Goal: Transaction & Acquisition: Purchase product/service

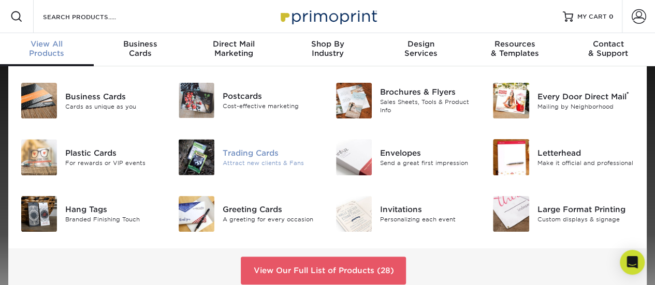
click at [258, 159] on div "Attract new clients & Fans" at bounding box center [271, 163] width 97 height 9
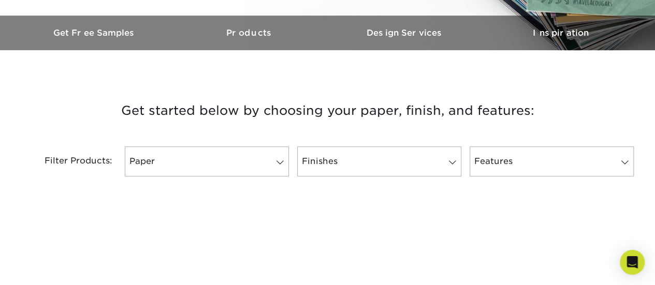
scroll to position [311, 0]
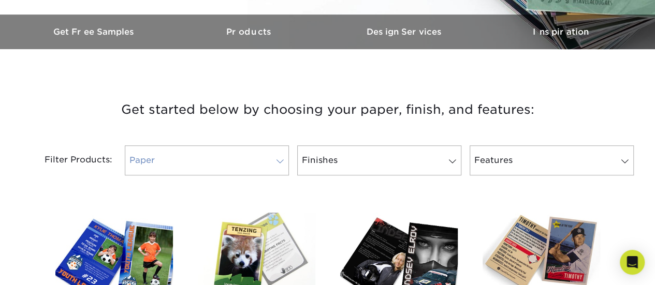
click at [197, 170] on link "Paper" at bounding box center [207, 161] width 164 height 30
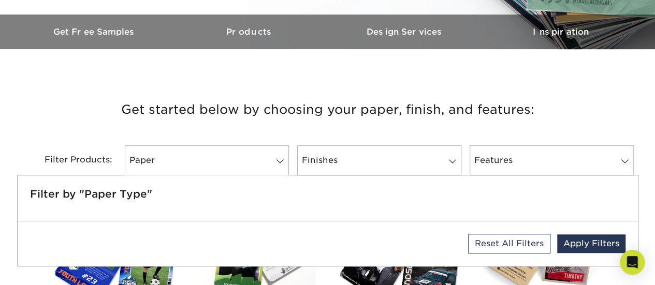
click at [225, 102] on h3 "Get started below by choosing your paper, finish, and features:" at bounding box center [328, 110] width 606 height 47
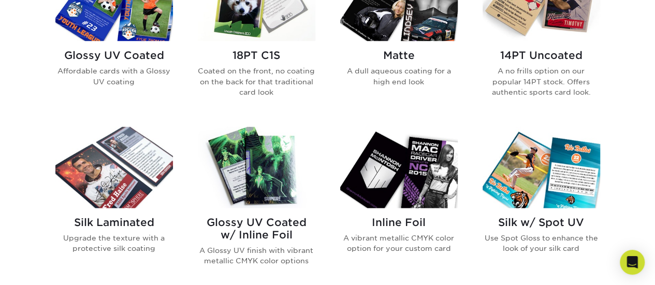
scroll to position [570, 0]
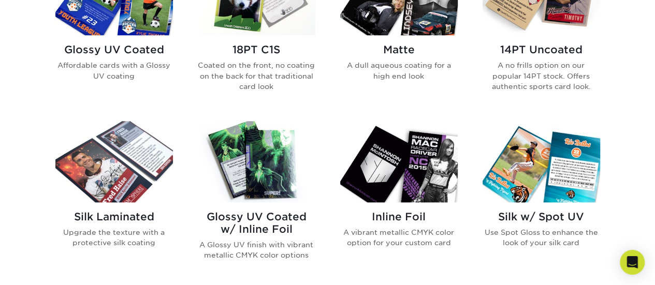
click at [398, 177] on img at bounding box center [399, 161] width 118 height 81
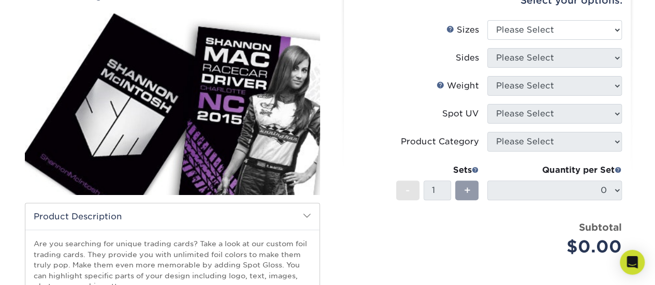
scroll to position [132, 0]
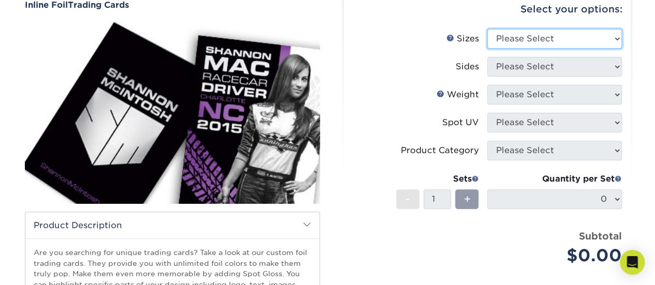
click at [576, 44] on select "Please Select 2.5" x 3.5"" at bounding box center [555, 39] width 135 height 20
select select "2.50x3.50"
click at [488, 29] on select "Please Select 2.5" x 3.5"" at bounding box center [555, 39] width 135 height 20
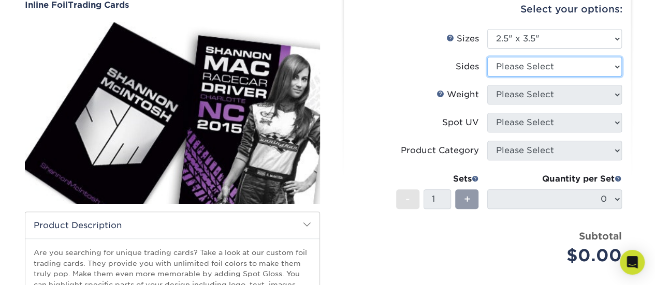
click at [556, 65] on select "Please Select Print Both Sides - Foil Back Only Print Both Sides - Foil Both Si…" at bounding box center [555, 67] width 135 height 20
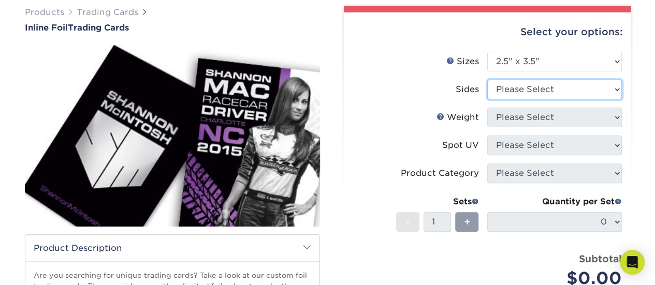
scroll to position [104, 0]
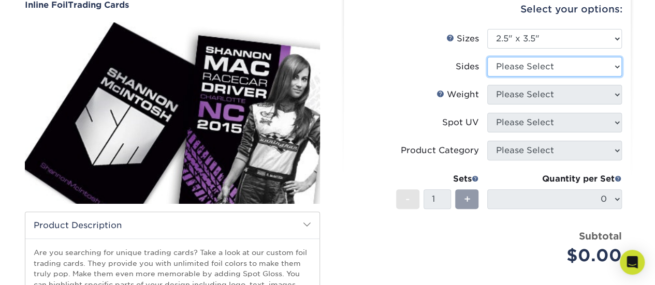
select select "34527644-b4fd-4ffb-9092-1318eefcd9d9"
click at [488, 57] on select "Please Select Print Both Sides - Foil Back Only Print Both Sides - Foil Both Si…" at bounding box center [555, 67] width 135 height 20
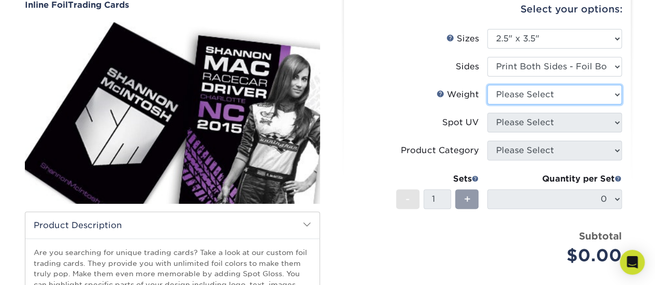
click at [531, 99] on select "Please Select 16PT" at bounding box center [555, 95] width 135 height 20
select select "16PT"
click at [488, 85] on select "Please Select 16PT" at bounding box center [555, 95] width 135 height 20
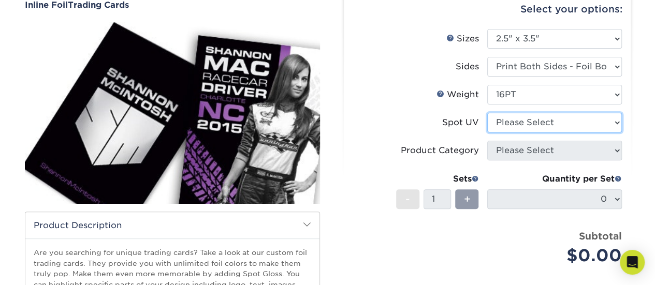
click at [517, 122] on select "Please Select No Spot UV Front and Back (Both Sides) Front Only Back Only" at bounding box center [555, 123] width 135 height 20
select select "0"
click at [488, 113] on select "Please Select No Spot UV Front and Back (Both Sides) Front Only Back Only" at bounding box center [555, 123] width 135 height 20
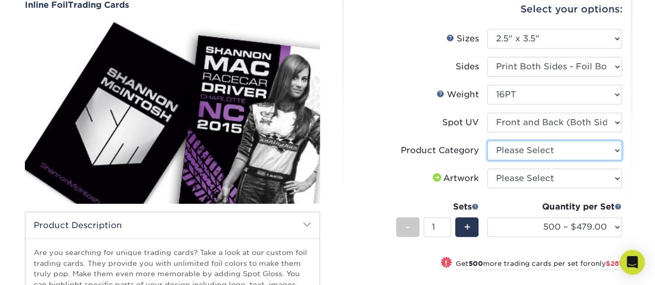
click at [543, 153] on select "Please Select Trading Cards" at bounding box center [555, 151] width 135 height 20
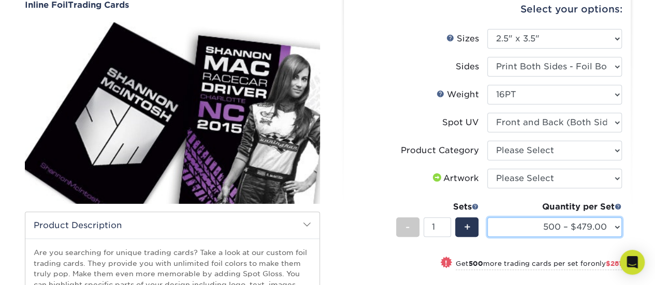
click at [549, 227] on select "500 – $479.00 1000 – $760.00 2500 – $1104.00 5000 – $1565.00" at bounding box center [555, 228] width 135 height 20
click at [566, 223] on select "500 – $479.00 1000 – $760.00 2500 – $1104.00 5000 – $1565.00" at bounding box center [555, 228] width 135 height 20
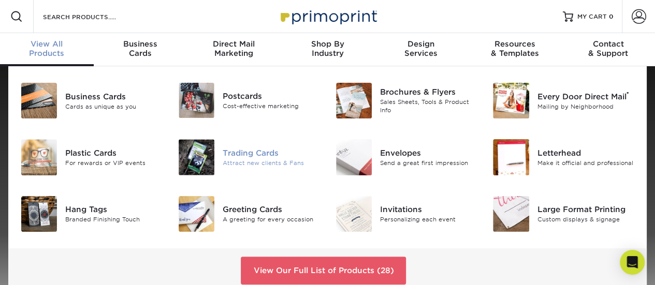
click at [238, 156] on div "Trading Cards" at bounding box center [271, 153] width 97 height 11
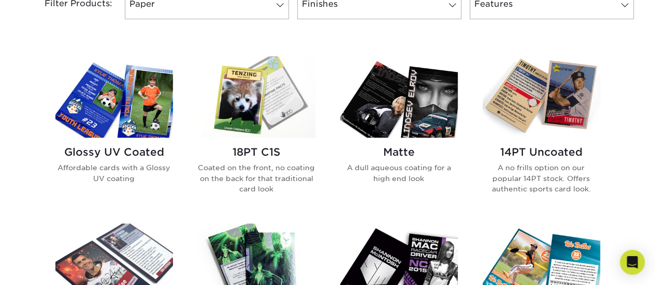
scroll to position [466, 0]
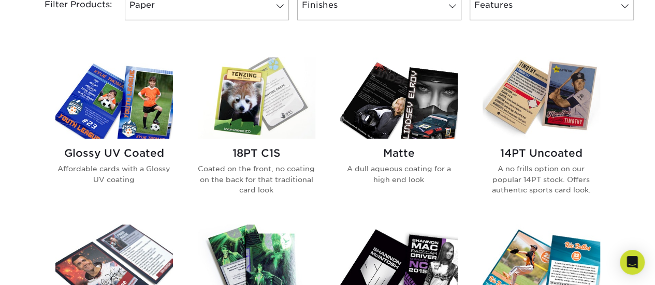
click at [249, 242] on img at bounding box center [257, 265] width 118 height 81
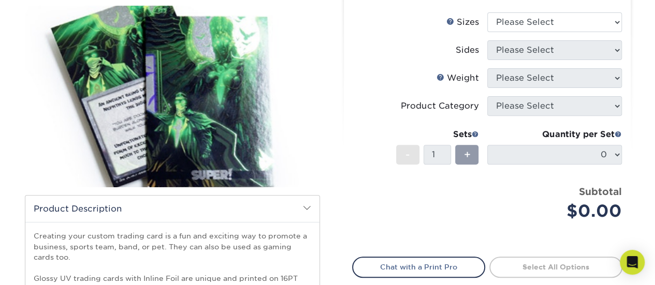
scroll to position [132, 0]
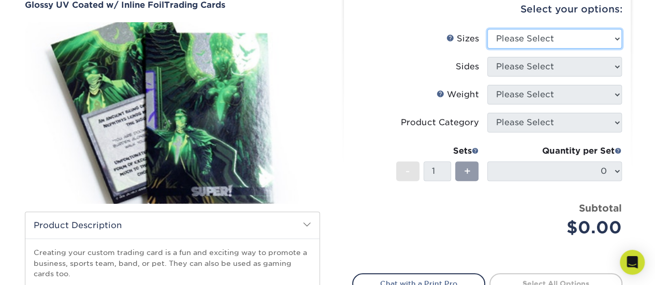
click at [558, 36] on select "Please Select 2.5" x 3.5"" at bounding box center [555, 39] width 135 height 20
select select "2.50x3.50"
click at [488, 29] on select "Please Select 2.5" x 3.5"" at bounding box center [555, 39] width 135 height 20
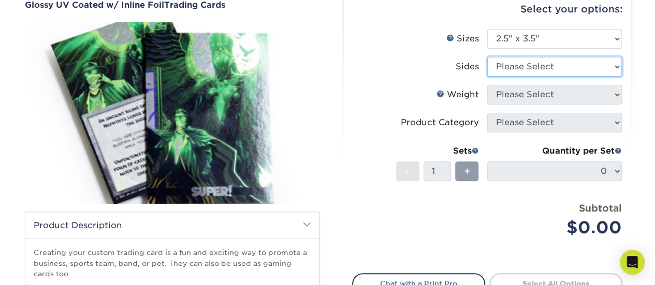
click at [530, 69] on select "Please Select Print Both Sides - Foil Back Only Print Both Sides - Foil Both Si…" at bounding box center [555, 67] width 135 height 20
select select "34527644-b4fd-4ffb-9092-1318eefcd9d9"
click at [488, 57] on select "Please Select Print Both Sides - Foil Back Only Print Both Sides - Foil Both Si…" at bounding box center [555, 67] width 135 height 20
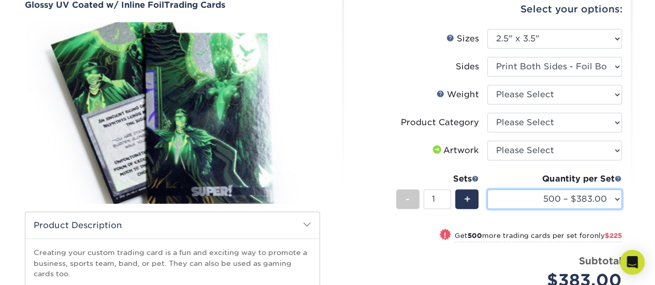
click at [541, 206] on select "500 – $383.00 1000 – $608.00 2500 – $883.00 5000 – $1252.00" at bounding box center [555, 200] width 135 height 20
click at [488, 190] on select "500 – $383.00 1000 – $608.00 2500 – $883.00 5000 – $1252.00" at bounding box center [555, 200] width 135 height 20
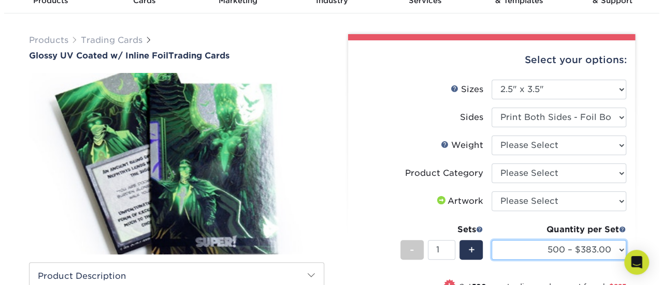
scroll to position [52, 0]
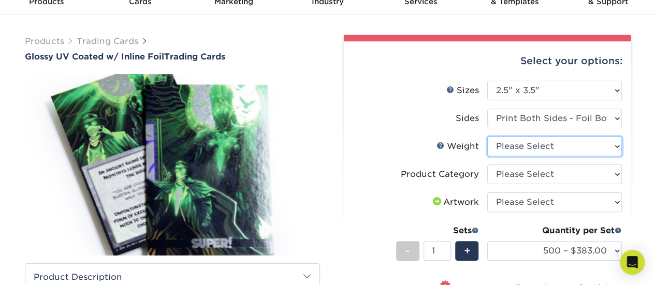
click at [550, 150] on select "Please Select 16PT" at bounding box center [555, 147] width 135 height 20
select select "16PT"
click at [488, 137] on select "Please Select 16PT" at bounding box center [555, 147] width 135 height 20
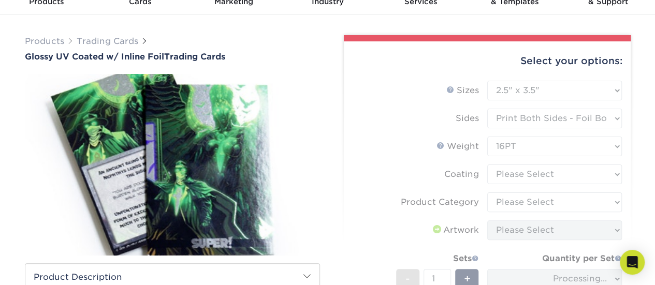
click at [539, 173] on form "Sizes Help Sizes Please Select 2.5" x 3.5" Sides Please Select 16PT - 1" at bounding box center [487, 225] width 270 height 289
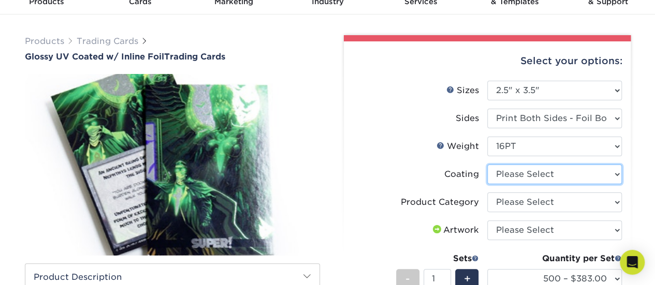
click at [598, 175] on select at bounding box center [555, 175] width 135 height 20
select select "ae367451-b2b8-45df-a344-0f05b6a12993"
click at [488, 165] on select at bounding box center [555, 175] width 135 height 20
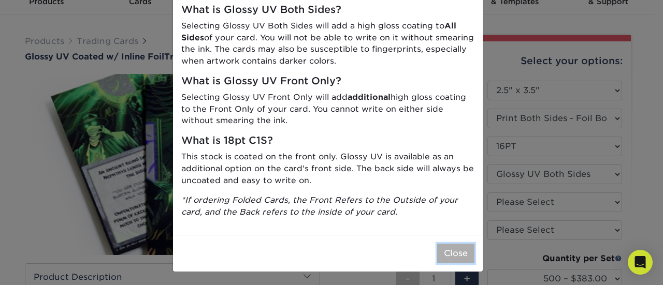
click at [442, 248] on button "Close" at bounding box center [455, 254] width 37 height 20
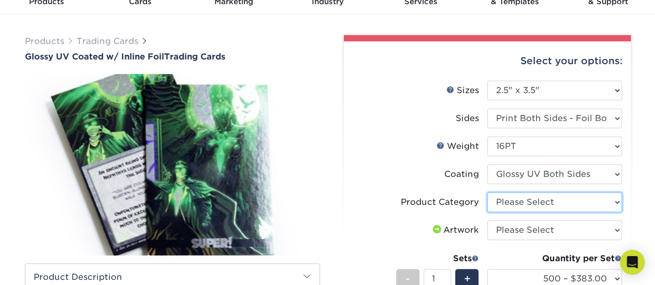
click at [535, 204] on select "Please Select Trading Cards" at bounding box center [555, 203] width 135 height 20
select select "c2f9bce9-36c2-409d-b101-c29d9d031e18"
click at [488, 193] on select "Please Select Trading Cards" at bounding box center [555, 203] width 135 height 20
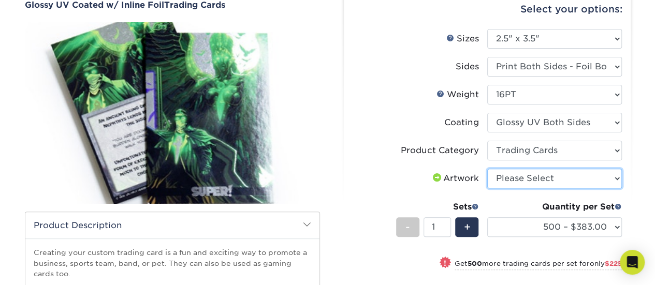
click at [538, 186] on select "Please Select I will upload files I need a design - $100" at bounding box center [555, 179] width 135 height 20
select select "upload"
click at [488, 169] on select "Please Select I will upload files I need a design - $100" at bounding box center [555, 179] width 135 height 20
click at [550, 176] on select "Please Select I will upload files I need a design - $100" at bounding box center [555, 179] width 135 height 20
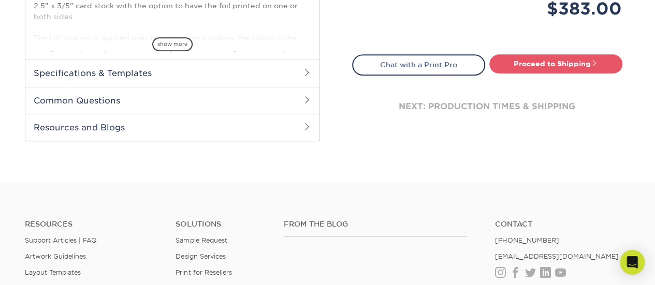
scroll to position [414, 0]
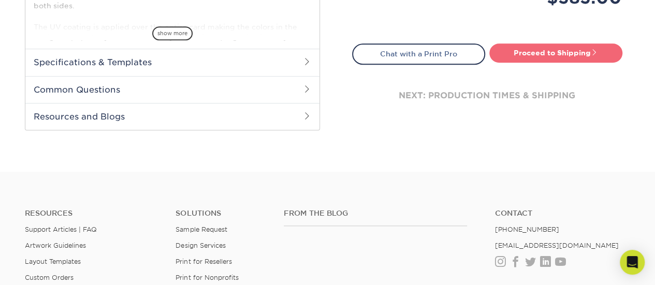
click at [556, 55] on link "Proceed to Shipping" at bounding box center [556, 53] width 133 height 19
type input "Set 1"
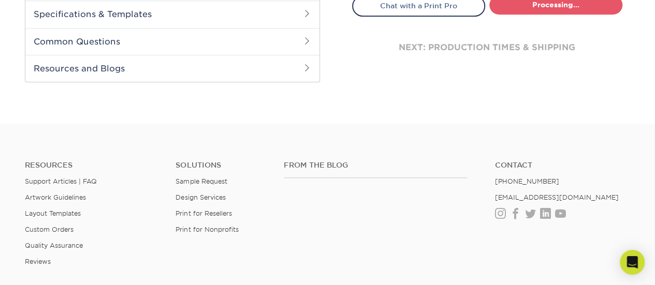
select select "d60bda35-5d76-4b15-8dd6-6ab2c60dc16f"
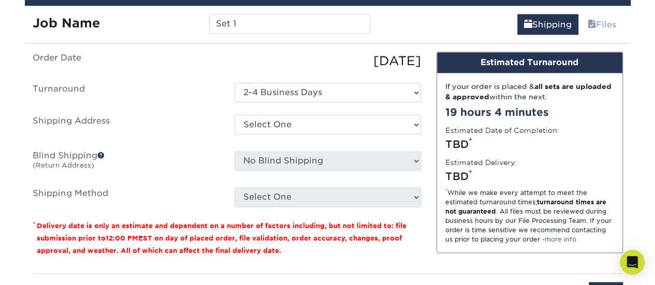
scroll to position [597, 0]
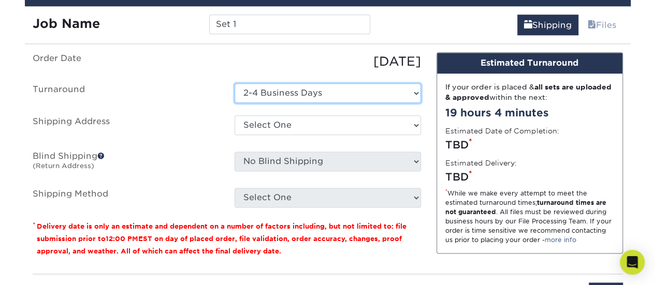
click at [296, 96] on select "Select One 2-4 Business Days" at bounding box center [328, 93] width 187 height 20
click at [235, 83] on select "Select One 2-4 Business Days" at bounding box center [328, 93] width 187 height 20
click at [182, 121] on label "Shipping Address" at bounding box center [126, 128] width 202 height 24
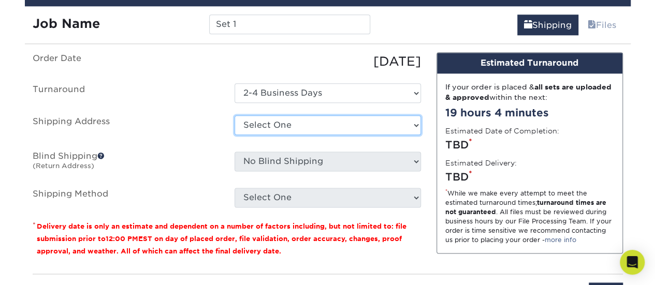
click at [274, 123] on select "Select One + Add New Address - Login" at bounding box center [328, 126] width 187 height 20
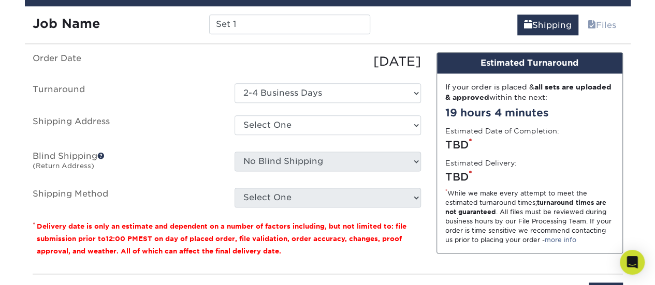
click at [189, 127] on label "Shipping Address" at bounding box center [126, 128] width 202 height 24
click at [172, 177] on ul "Order Date 09/10/2025 Turnaround Select One 2-4 Business Days Shipping Address …" at bounding box center [227, 129] width 389 height 155
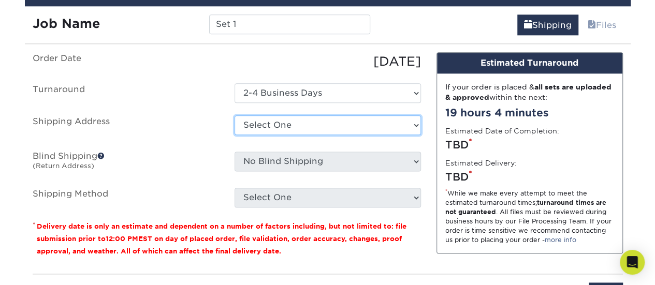
click at [293, 124] on select "Select One + Add New Address - Login" at bounding box center [328, 126] width 187 height 20
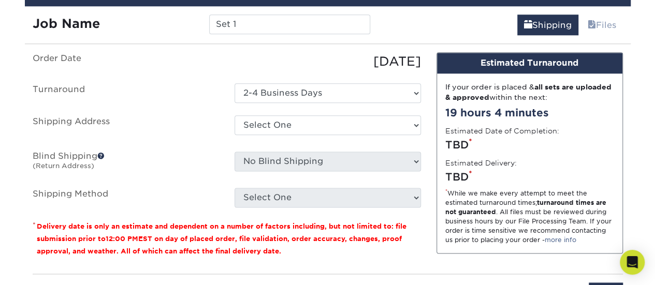
click at [185, 77] on ul "Order Date 09/10/2025 Turnaround Select One 2-4 Business Days Shipping Address …" at bounding box center [227, 129] width 389 height 155
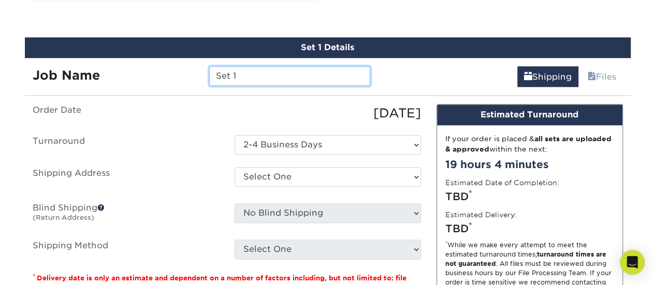
click at [247, 76] on input "Set 1" at bounding box center [289, 76] width 161 height 20
drag, startPoint x: 270, startPoint y: 72, endPoint x: 163, endPoint y: 70, distance: 107.8
click at [163, 70] on div "Job Name Set 1" at bounding box center [202, 76] width 354 height 20
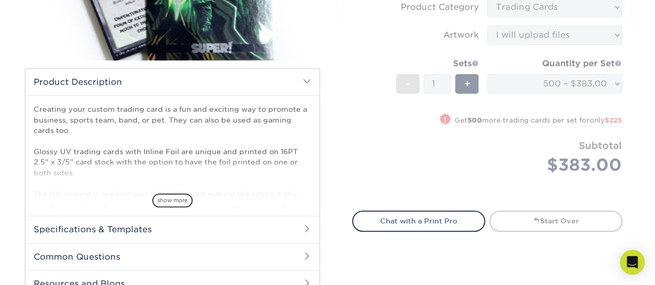
scroll to position [338, 0]
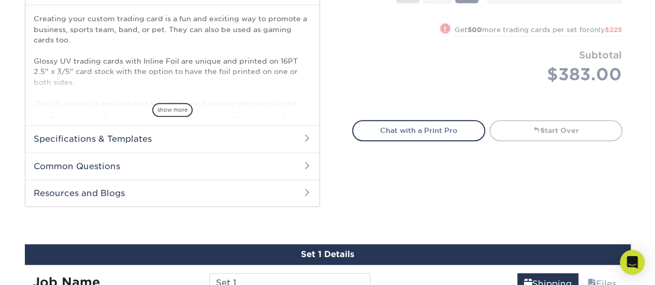
click at [185, 141] on h2 "Specifications & Templates" at bounding box center [172, 138] width 294 height 27
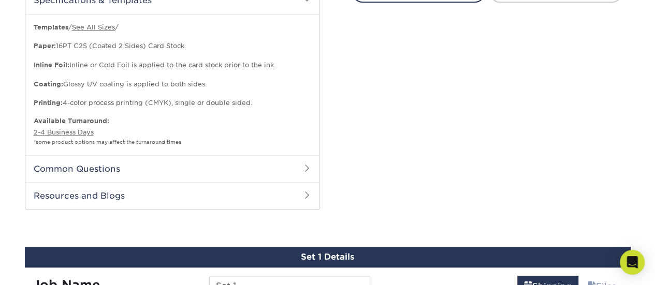
scroll to position [493, 0]
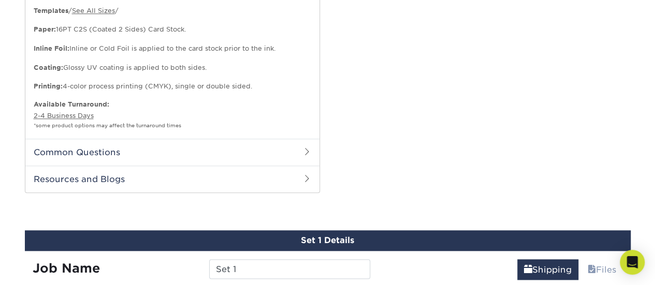
click at [153, 144] on h2 "Common Questions" at bounding box center [172, 152] width 294 height 27
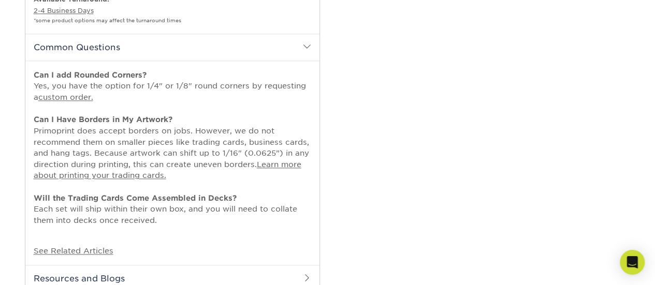
scroll to position [597, 0]
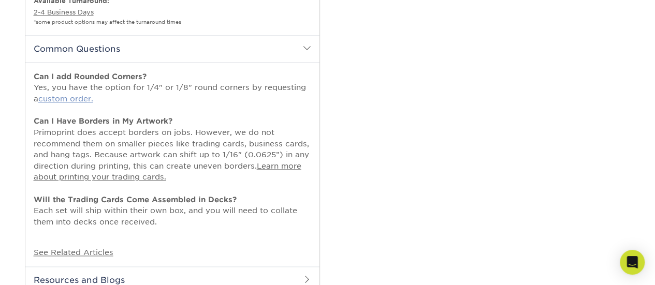
click at [59, 98] on link "custom order." at bounding box center [65, 98] width 55 height 9
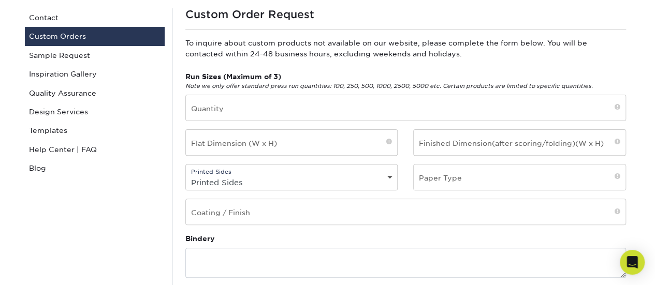
scroll to position [104, 0]
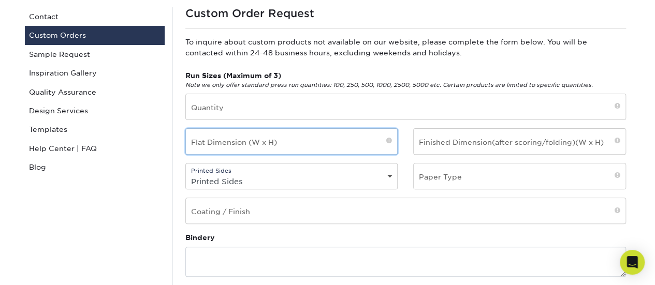
click at [289, 138] on input "text" at bounding box center [292, 141] width 212 height 25
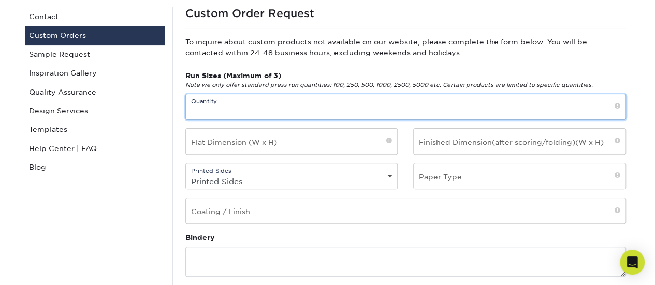
click at [265, 108] on input "text" at bounding box center [406, 106] width 440 height 25
type input "100"
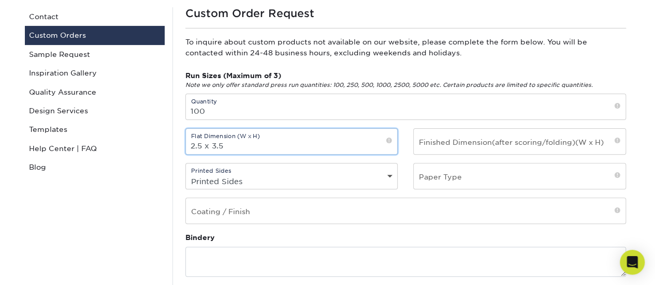
type input "2.5 x 3.5"
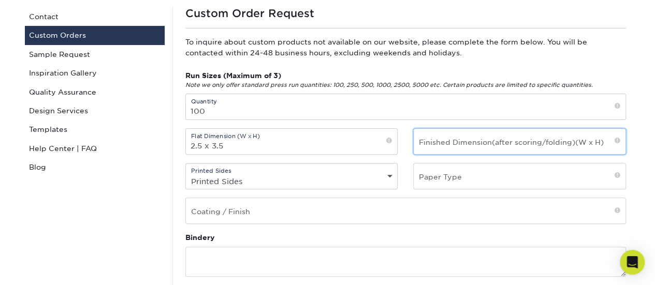
click at [486, 140] on input "text" at bounding box center [520, 141] width 212 height 25
click at [264, 170] on div "Printed Sides Printed Sides 4/0 - Single Sided 4/4 - Double Sided" at bounding box center [291, 176] width 213 height 26
click at [265, 180] on select "Printed Sides 4/0 - Single Sided 4/4 - Double Sided" at bounding box center [292, 181] width 212 height 15
select select "4/4 - Double Sided"
click at [186, 174] on select "Printed Sides 4/0 - Single Sided 4/4 - Double Sided" at bounding box center [292, 181] width 212 height 15
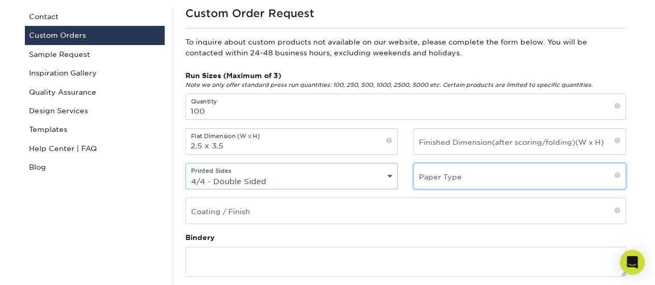
click at [450, 173] on input "text" at bounding box center [520, 176] width 212 height 25
click at [448, 177] on input "text" at bounding box center [520, 176] width 212 height 25
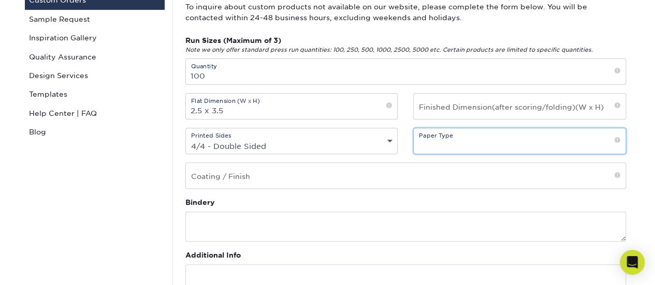
scroll to position [155, 0]
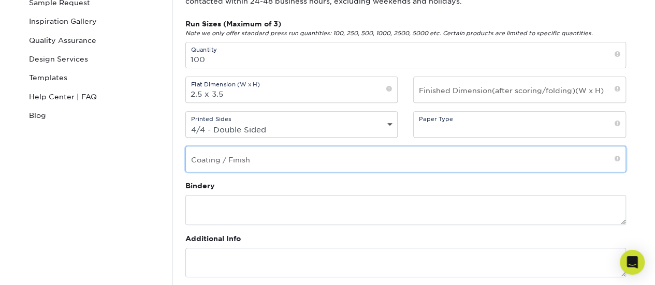
click at [280, 152] on input "text" at bounding box center [406, 159] width 440 height 25
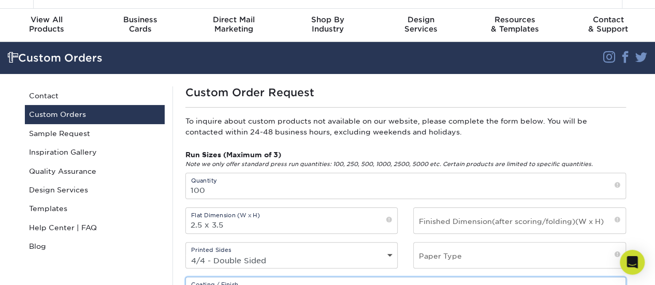
scroll to position [0, 0]
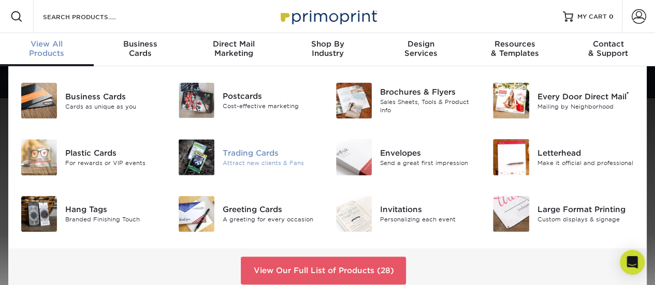
click at [257, 156] on div "Trading Cards" at bounding box center [271, 153] width 97 height 11
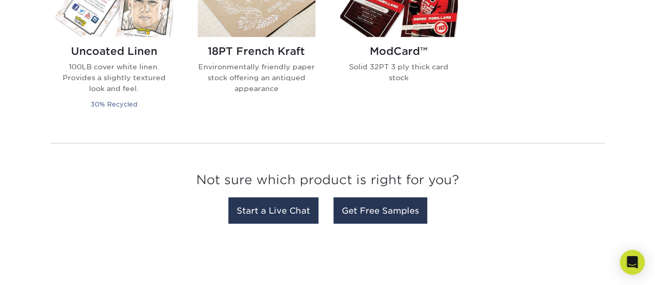
scroll to position [933, 0]
